Goal: Communication & Community: Answer question/provide support

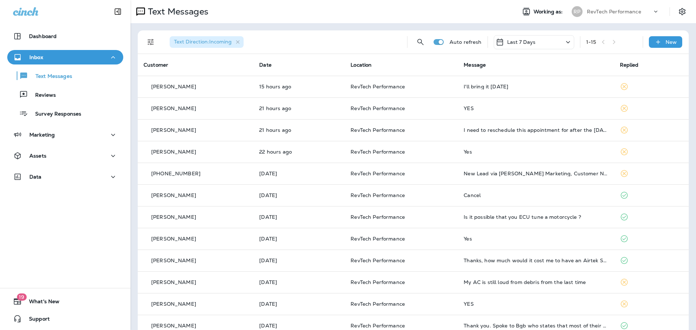
click at [537, 47] on div "Last 7 Days" at bounding box center [533, 42] width 80 height 14
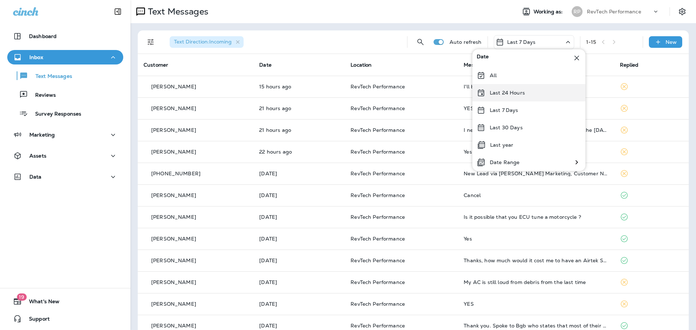
click at [517, 98] on div "Last 24 Hours" at bounding box center [528, 92] width 113 height 17
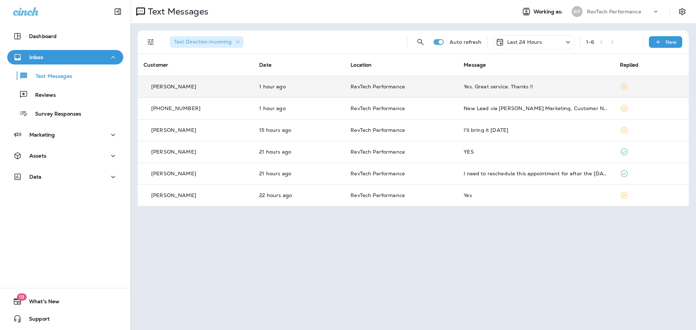
click at [465, 89] on div "Yes. Great service. Thanks !!" at bounding box center [535, 87] width 144 height 6
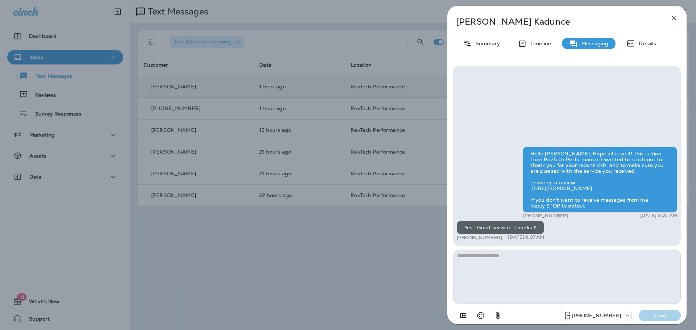
click at [674, 21] on icon "button" at bounding box center [674, 18] width 9 height 9
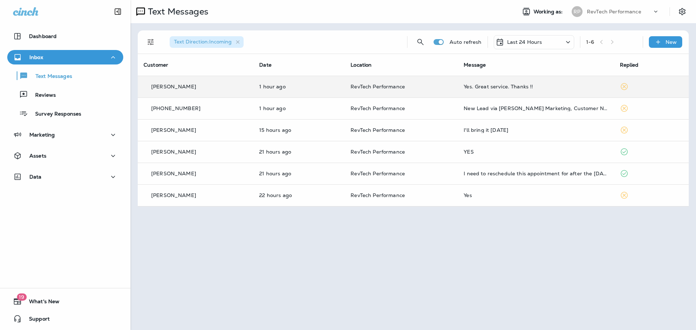
click at [290, 115] on div at bounding box center [348, 165] width 696 height 330
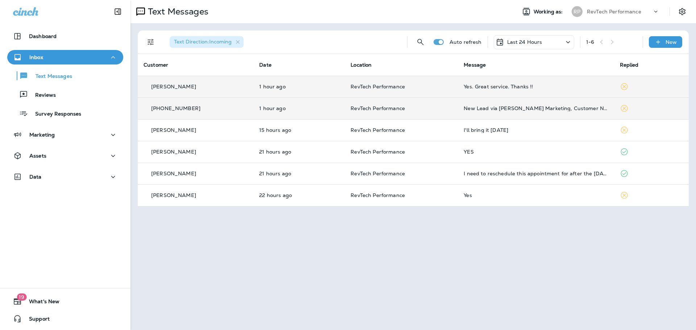
click at [351, 114] on td "RevTech Performance" at bounding box center [401, 108] width 113 height 22
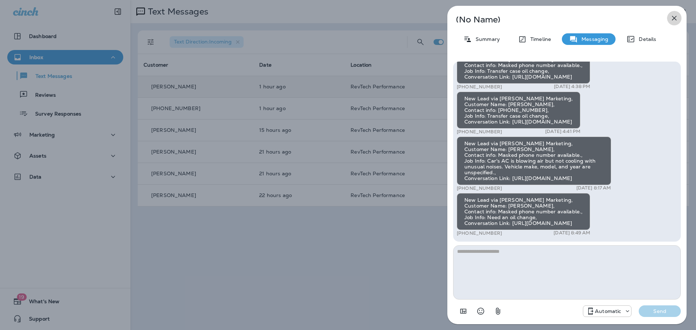
click at [676, 17] on icon "button" at bounding box center [674, 18] width 5 height 5
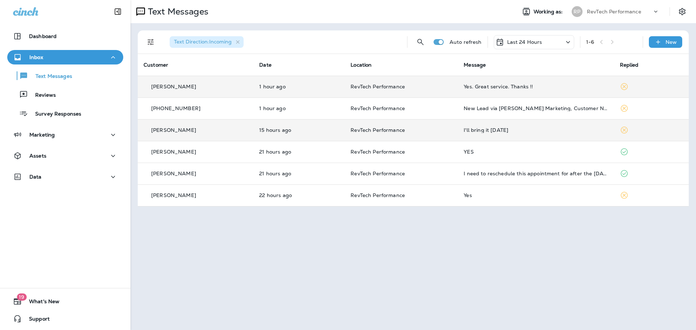
click at [528, 129] on div "I'll bring it [DATE]" at bounding box center [535, 130] width 144 height 6
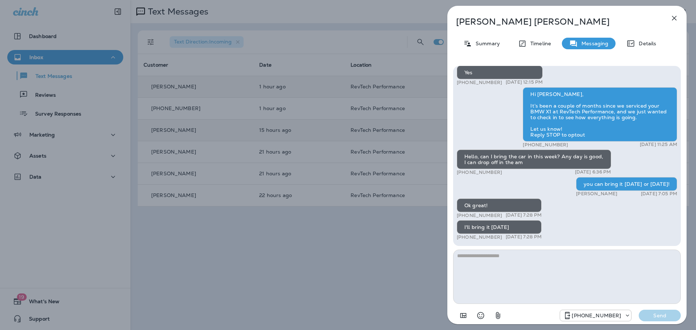
click at [547, 275] on textarea at bounding box center [567, 277] width 228 height 54
type textarea "***"
click at [666, 315] on p "Send" at bounding box center [659, 315] width 30 height 7
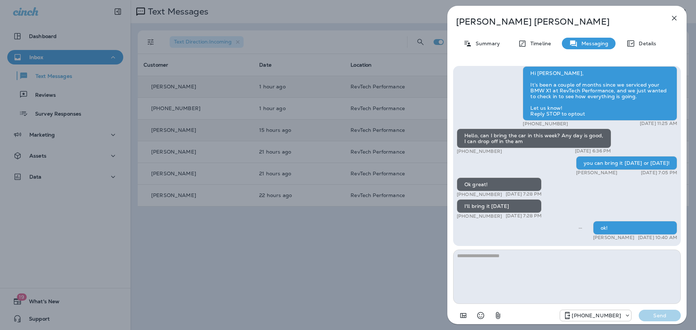
click at [676, 21] on icon "button" at bounding box center [674, 18] width 9 height 9
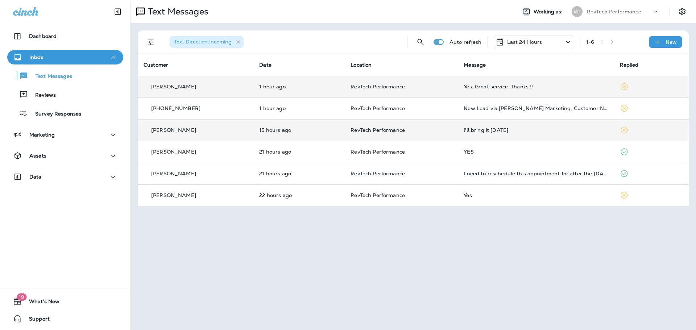
click at [244, 129] on div "[PERSON_NAME]" at bounding box center [195, 130] width 104 height 8
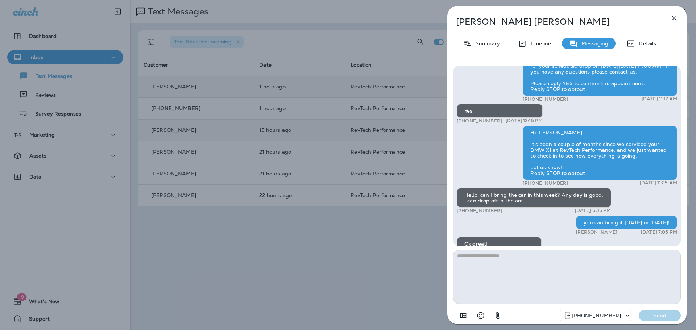
scroll to position [-72, 0]
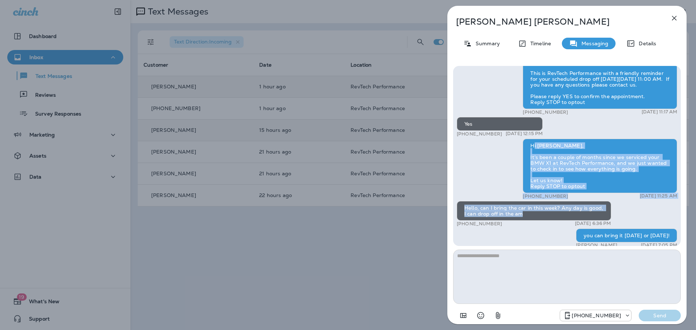
drag, startPoint x: 532, startPoint y: 143, endPoint x: 547, endPoint y: 213, distance: 71.6
click at [547, 213] on div "Hello [PERSON_NAME], Hope all is well! This is Rino from RevTech Performance. I…" at bounding box center [567, 121] width 220 height 388
copy div "i [PERSON_NAME], It’s been a couple of months since we serviced your BMW X1 at …"
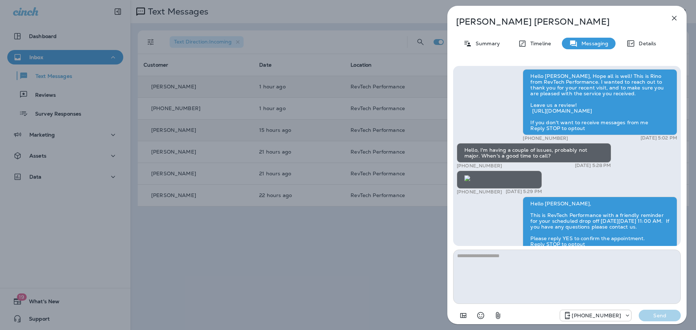
scroll to position [-362, 0]
drag, startPoint x: 532, startPoint y: 125, endPoint x: 466, endPoint y: 118, distance: 67.0
click at [466, 143] on div "Hello, I'm having a couple of issues, probably not major. When's a good time to…" at bounding box center [534, 153] width 154 height 20
click at [593, 163] on p "[DATE] 5:28 PM" at bounding box center [593, 166] width 36 height 6
drag, startPoint x: 510, startPoint y: 126, endPoint x: 466, endPoint y: 119, distance: 44.8
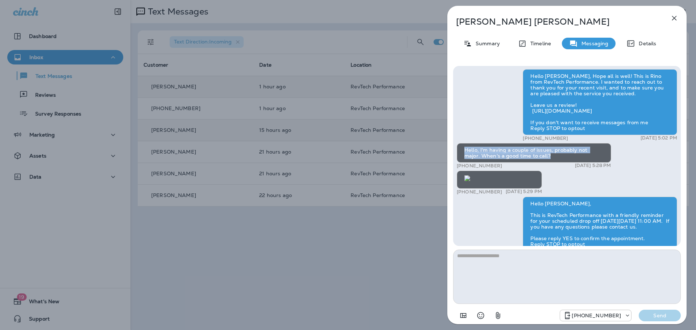
click at [466, 143] on div "Hello, I'm having a couple of issues, probably not major. When's a good time to…" at bounding box center [534, 153] width 154 height 20
copy div "Hello, I'm having a couple of issues, probably not major. When's a good time to…"
click at [605, 143] on div "Hello, I'm having a couple of issues, probably not major. When's a good time to…" at bounding box center [534, 153] width 154 height 20
drag, startPoint x: 622, startPoint y: 134, endPoint x: 459, endPoint y: 116, distance: 164.8
click at [459, 116] on div "Hello [PERSON_NAME], Hope all is well! This is Rino from RevTech Performance. I…" at bounding box center [567, 263] width 220 height 388
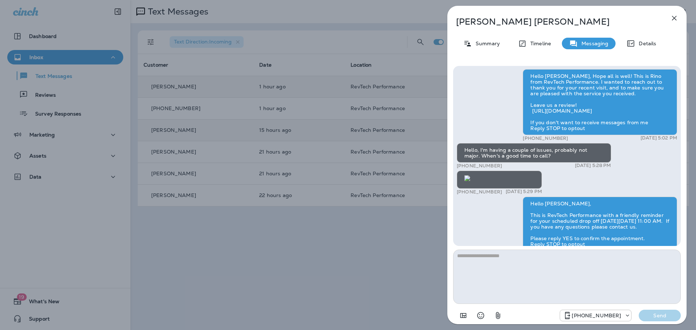
copy div "Hello, I'm having a couple of issues, probably not major. When's a good time to…"
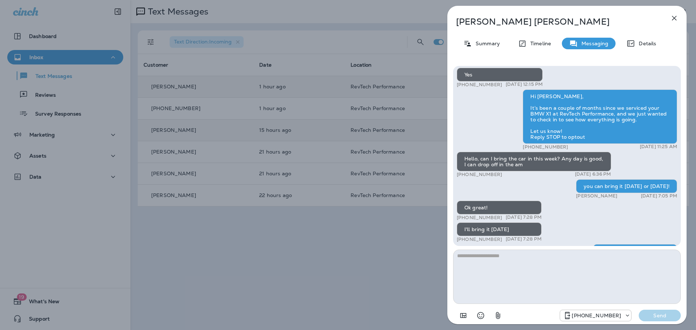
scroll to position [-36, 0]
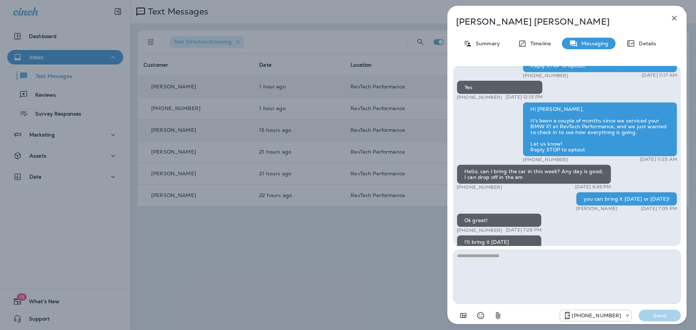
drag, startPoint x: 678, startPoint y: 157, endPoint x: 529, endPoint y: 108, distance: 157.4
click at [529, 108] on div "Hello [PERSON_NAME], Hope all is well! This is Rino from RevTech Performance. I…" at bounding box center [567, 156] width 228 height 180
copy div "Hi [PERSON_NAME], It’s been a couple of months since we serviced your BMW X1 at…"
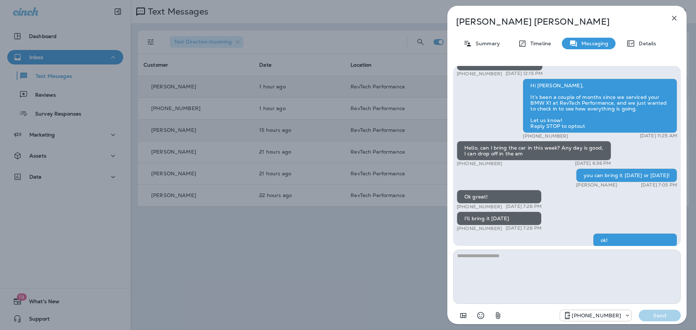
scroll to position [0, 0]
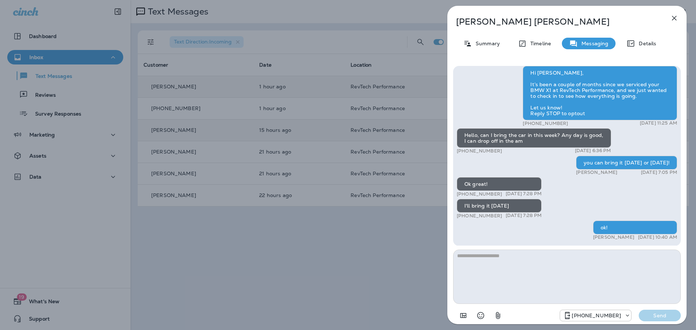
drag, startPoint x: 627, startPoint y: 151, endPoint x: 458, endPoint y: 132, distance: 169.6
click at [458, 132] on div "Hello [PERSON_NAME], Hope all is well! This is Rino from RevTech Performance. I…" at bounding box center [567, 48] width 220 height 388
copy div "Hello, can I bring the car in this week? Any day is good, I can drop off in the…"
click at [309, 252] on div "[PERSON_NAME] Summary Timeline Messaging Details Hello [PERSON_NAME], Hope all …" at bounding box center [348, 165] width 696 height 330
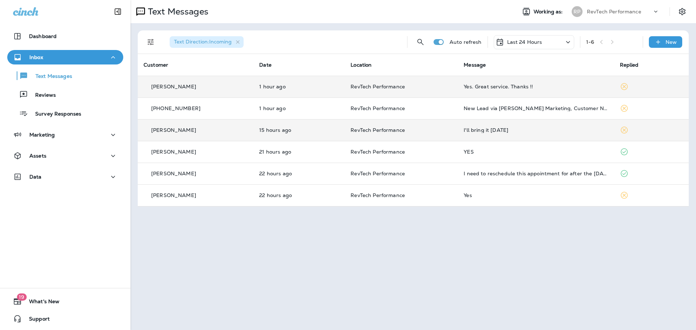
click at [438, 133] on p "RevTech Performance" at bounding box center [400, 130] width 101 height 6
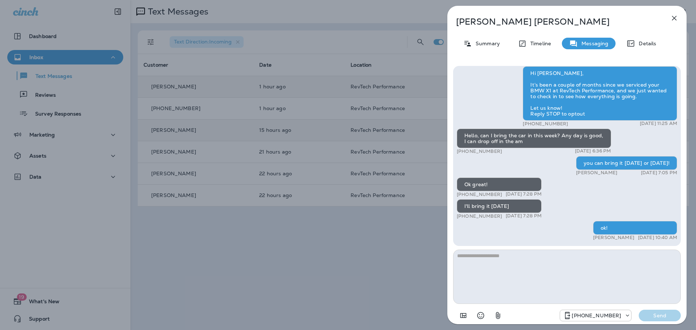
drag, startPoint x: 333, startPoint y: 236, endPoint x: 287, endPoint y: 209, distance: 52.4
click at [332, 236] on div "[PERSON_NAME] Summary Timeline Messaging Details Hello [PERSON_NAME], Hope all …" at bounding box center [348, 165] width 696 height 330
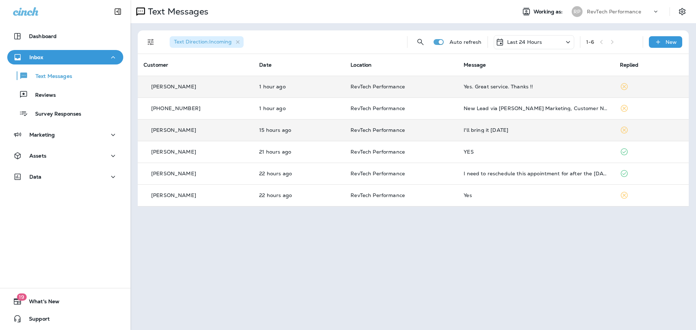
drag, startPoint x: 440, startPoint y: 282, endPoint x: 438, endPoint y: 287, distance: 5.3
click at [438, 287] on div "Text Messages Working as: RP RevTech Performance Text Direction : Incoming Auto…" at bounding box center [412, 165] width 565 height 330
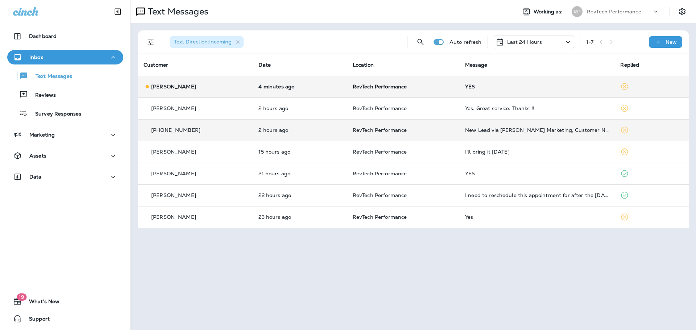
click at [355, 92] on td "RevTech Performance" at bounding box center [403, 87] width 112 height 22
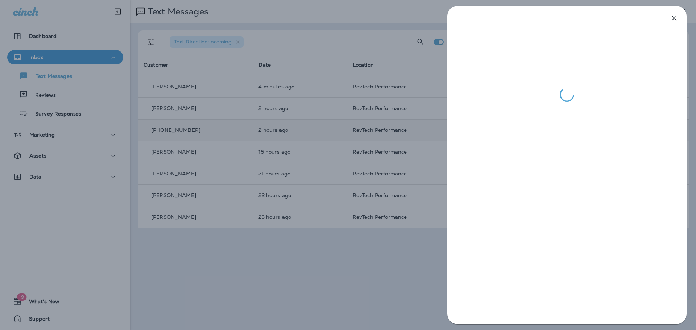
click at [318, 272] on div at bounding box center [348, 165] width 696 height 330
